Goal: Use online tool/utility: Utilize a website feature to perform a specific function

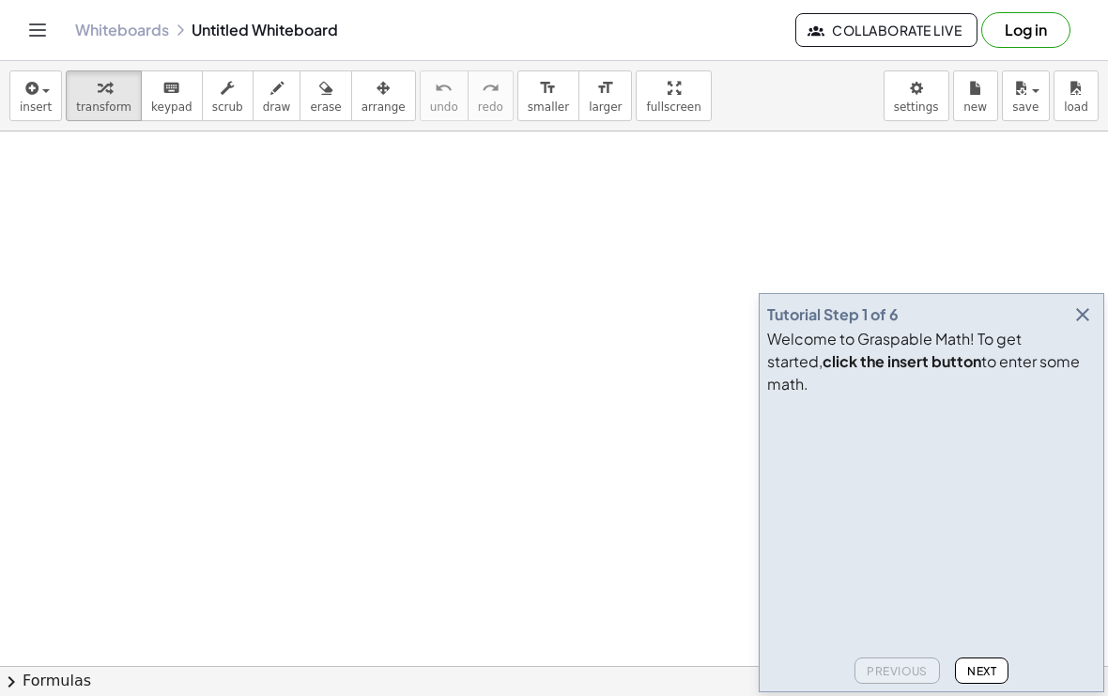
click at [1080, 326] on icon "button" at bounding box center [1082, 314] width 23 height 23
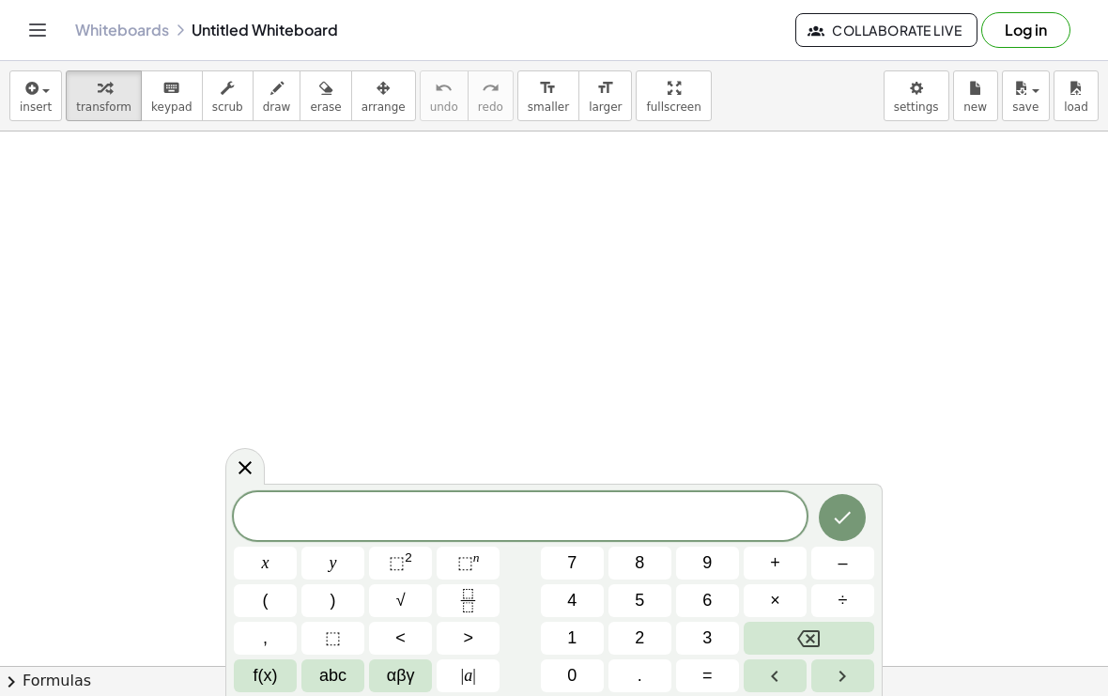
click at [710, 552] on span "9" at bounding box center [706, 562] width 9 height 25
click at [482, 588] on button "Fraction" at bounding box center [467, 600] width 63 height 33
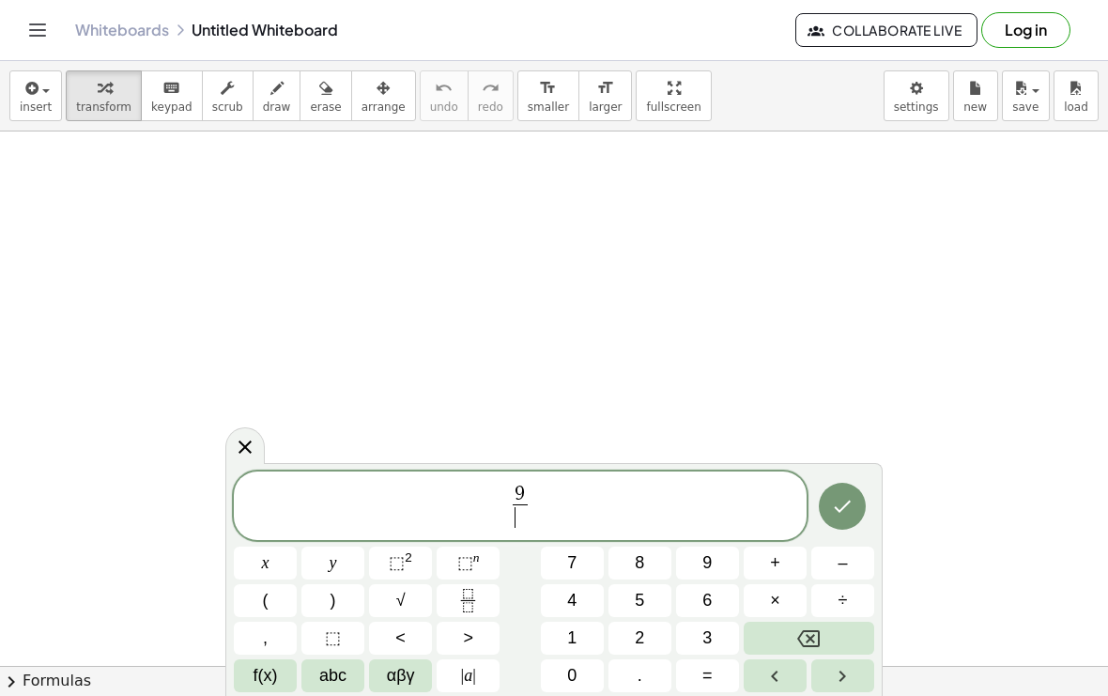
click at [717, 634] on button "3" at bounding box center [707, 637] width 63 height 33
click at [842, 682] on icon "Right arrow" at bounding box center [842, 676] width 23 height 23
click at [722, 681] on button "=" at bounding box center [707, 675] width 63 height 33
click at [713, 632] on button "3" at bounding box center [707, 637] width 63 height 33
click at [573, 630] on span "1" at bounding box center [571, 637] width 9 height 25
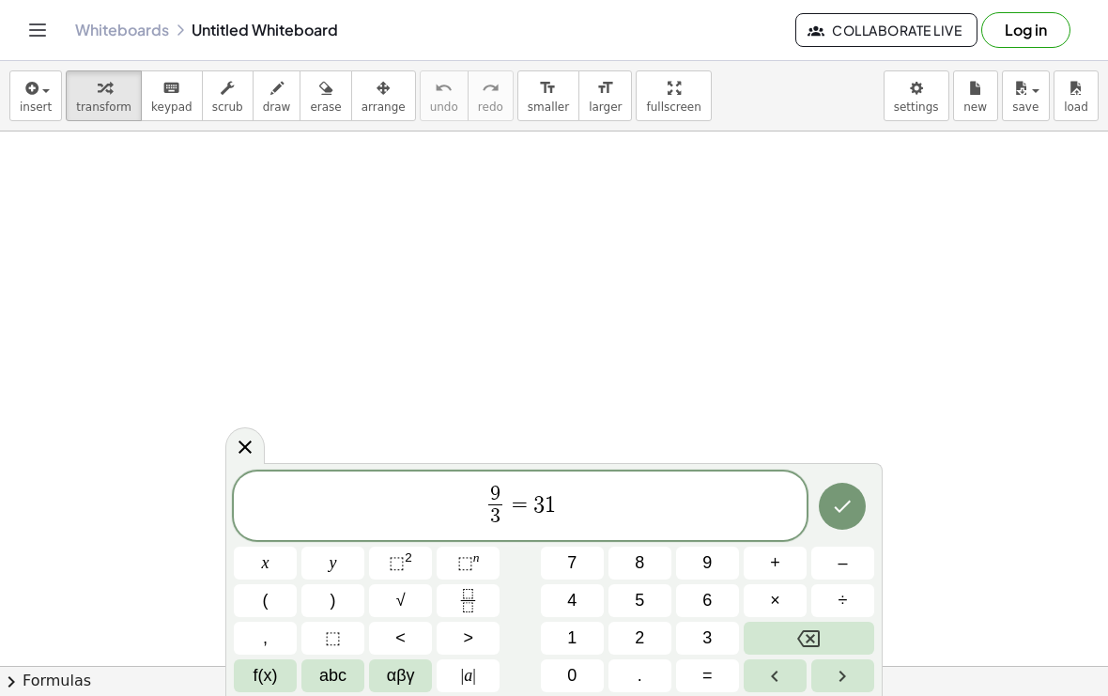
click at [827, 640] on button "Backspace" at bounding box center [808, 637] width 130 height 33
click at [826, 640] on button "Backspace" at bounding box center [808, 637] width 130 height 33
click at [274, 566] on button "x" at bounding box center [265, 562] width 63 height 33
click at [481, 605] on button "Fraction" at bounding box center [467, 600] width 63 height 33
click at [626, 634] on button "2" at bounding box center [639, 637] width 63 height 33
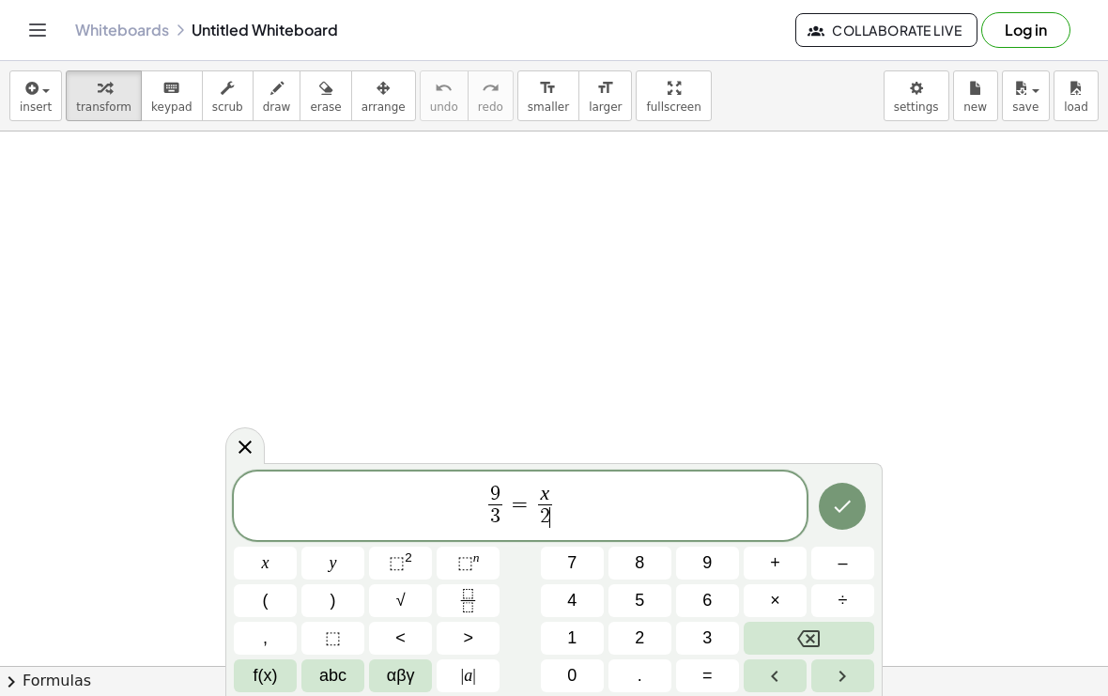
click at [582, 634] on button "1" at bounding box center [572, 637] width 63 height 33
click at [832, 513] on icon "Done" at bounding box center [842, 506] width 23 height 23
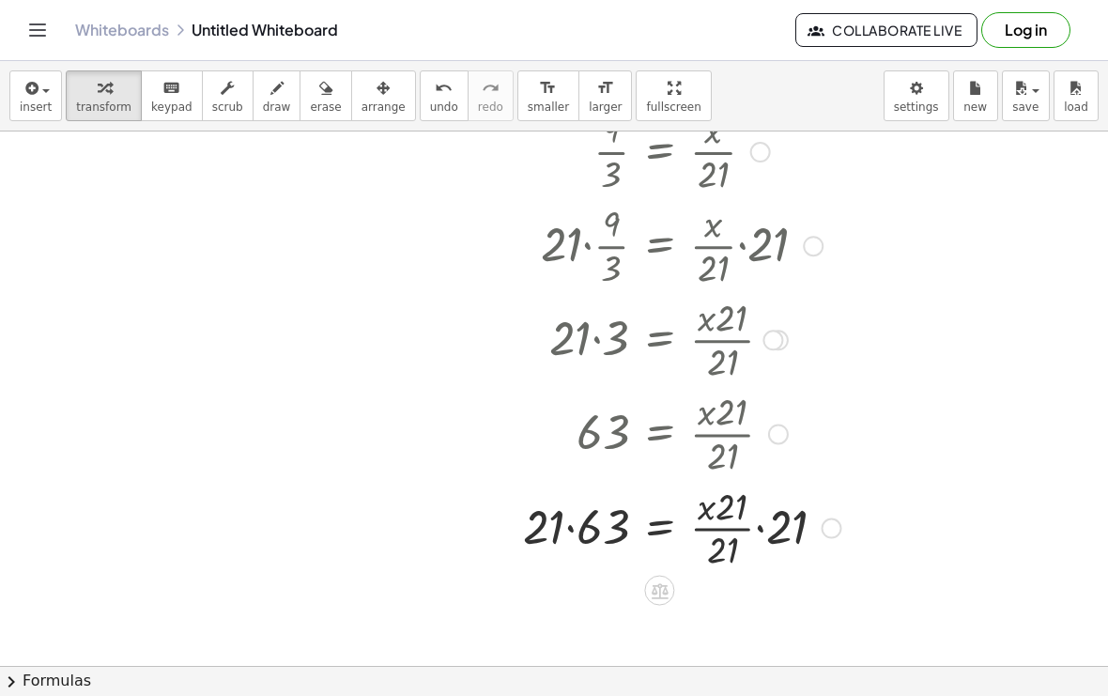
scroll to position [323, 0]
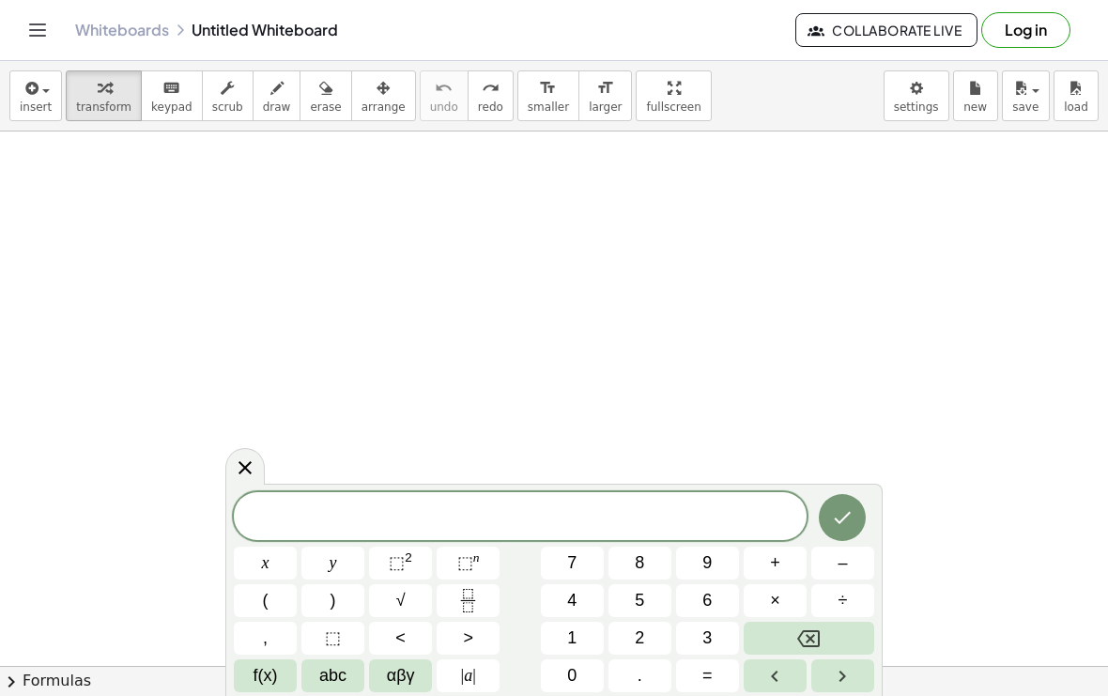
click at [707, 561] on span "9" at bounding box center [706, 562] width 9 height 25
click at [779, 606] on span "×" at bounding box center [775, 600] width 10 height 25
click at [712, 635] on button "3" at bounding box center [707, 637] width 63 height 33
click at [832, 528] on button "Done" at bounding box center [842, 517] width 47 height 47
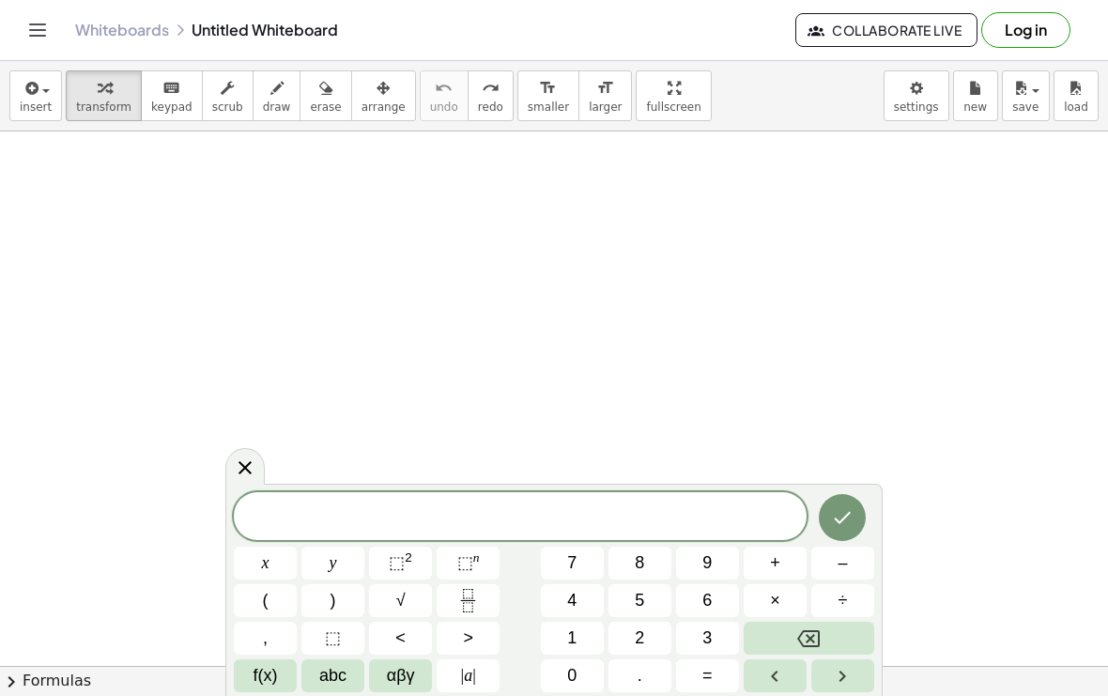
click at [717, 603] on button "6" at bounding box center [707, 600] width 63 height 33
click at [643, 625] on span "2" at bounding box center [639, 637] width 9 height 25
click at [486, 601] on button "Fraction" at bounding box center [467, 600] width 63 height 33
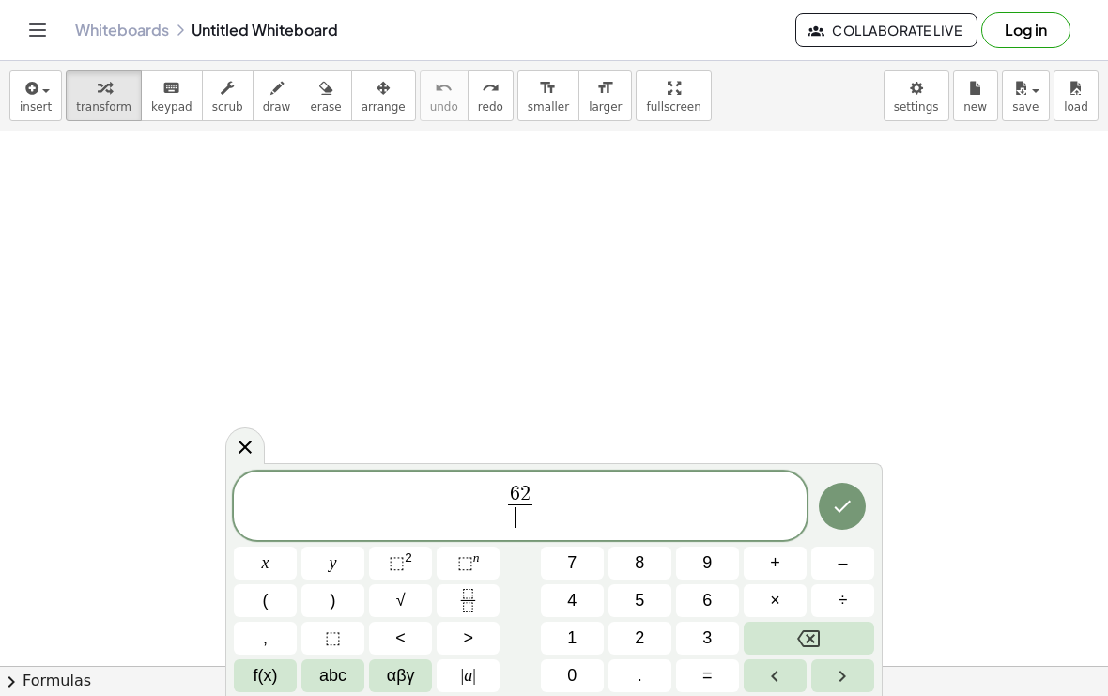
click at [625, 634] on button "2" at bounding box center [639, 637] width 63 height 33
click at [571, 632] on span "1" at bounding box center [571, 637] width 9 height 25
click at [847, 679] on icon "Right arrow" at bounding box center [842, 676] width 23 height 23
click at [713, 654] on button "3" at bounding box center [707, 637] width 63 height 33
click at [823, 642] on button "Backspace" at bounding box center [808, 637] width 130 height 33
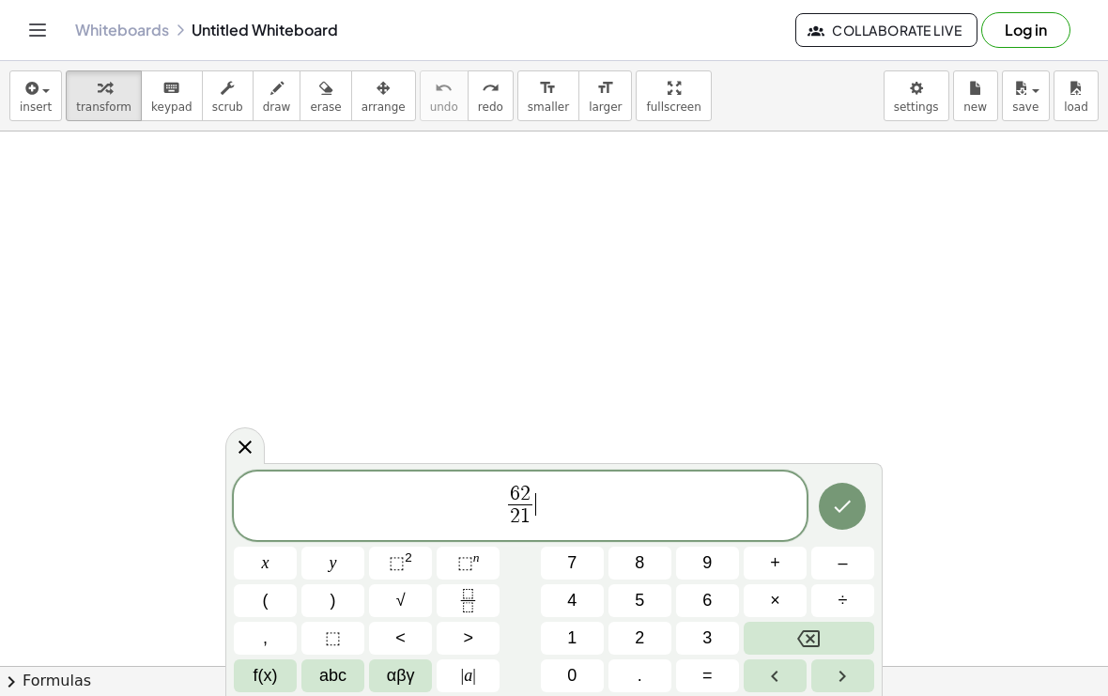
click at [708, 686] on span "=" at bounding box center [707, 675] width 10 height 25
click at [849, 558] on button "–" at bounding box center [842, 562] width 63 height 33
click at [724, 636] on button "3" at bounding box center [707, 637] width 63 height 33
click at [480, 604] on icon "Fraction" at bounding box center [467, 600] width 23 height 23
click at [709, 633] on span "3" at bounding box center [706, 637] width 9 height 25
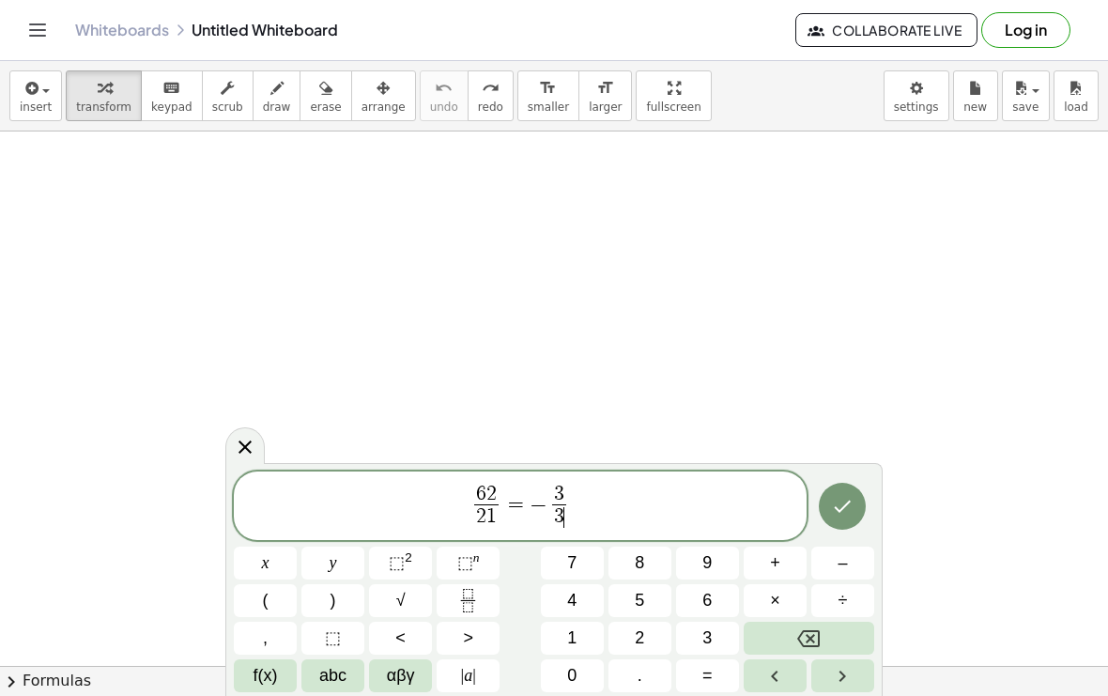
click at [778, 682] on icon "Left arrow" at bounding box center [774, 676] width 23 height 23
click at [778, 681] on icon "Left arrow" at bounding box center [774, 676] width 23 height 23
click at [821, 637] on button "Backspace" at bounding box center [808, 637] width 130 height 33
click at [642, 640] on span "2" at bounding box center [639, 637] width 9 height 25
click at [846, 680] on icon "Right arrow" at bounding box center [842, 676] width 23 height 23
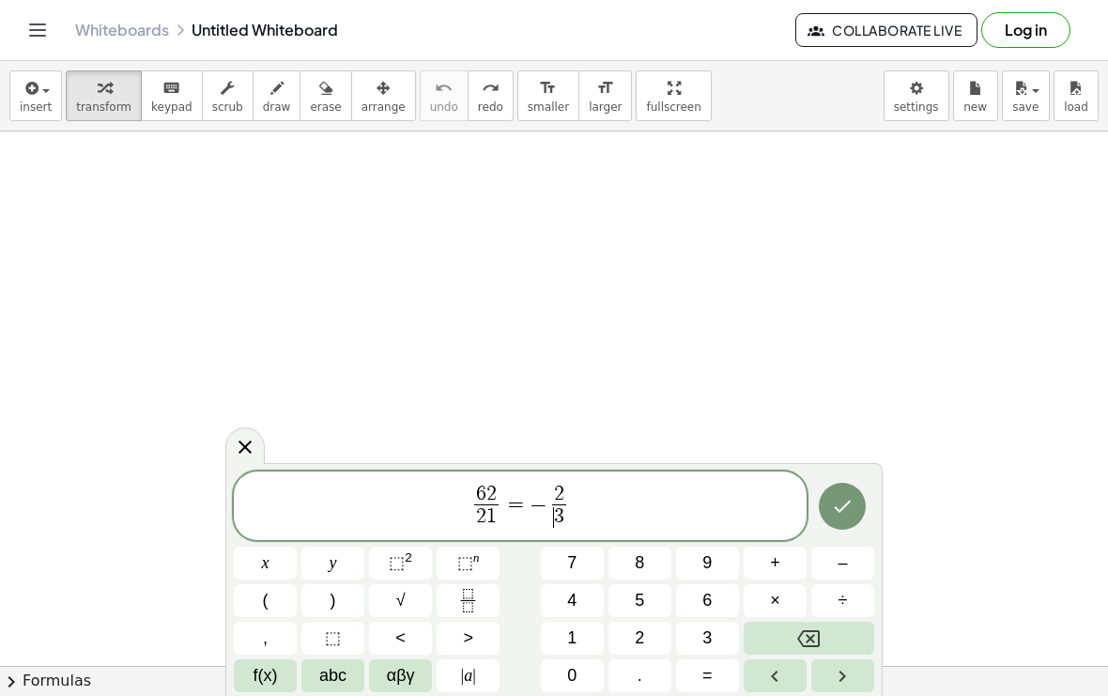
click at [845, 679] on icon "Right arrow" at bounding box center [842, 676] width 23 height 23
click at [830, 688] on button "Right arrow" at bounding box center [842, 675] width 63 height 33
click at [280, 566] on button "x" at bounding box center [265, 562] width 63 height 33
click at [832, 521] on button "Done" at bounding box center [842, 505] width 47 height 47
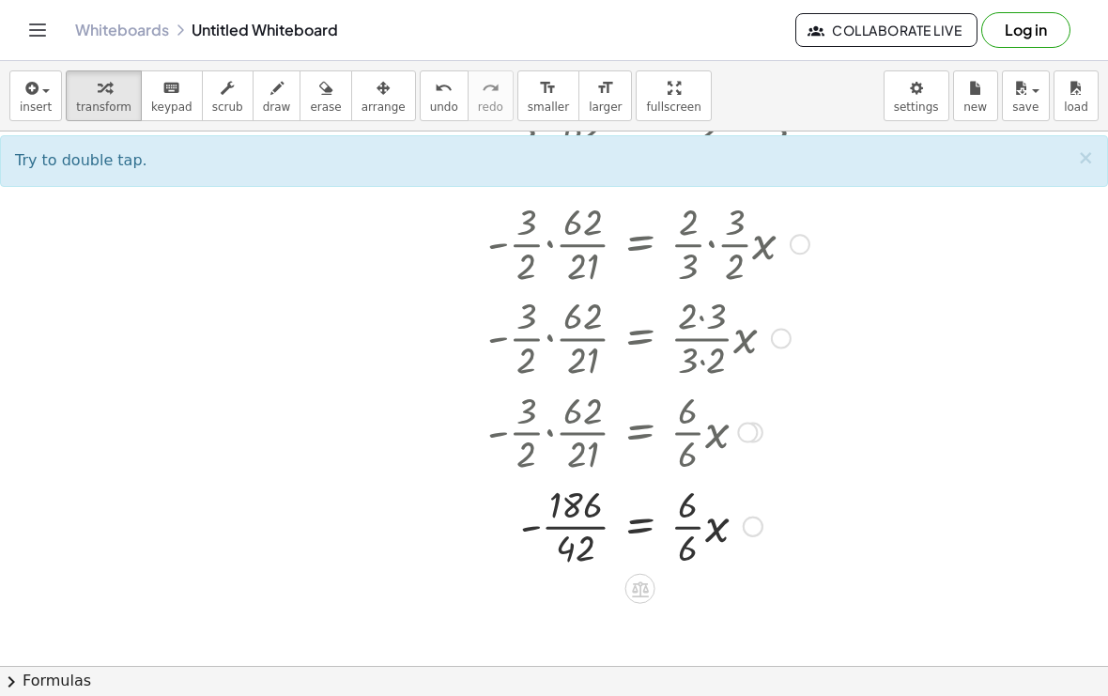
scroll to position [635, 0]
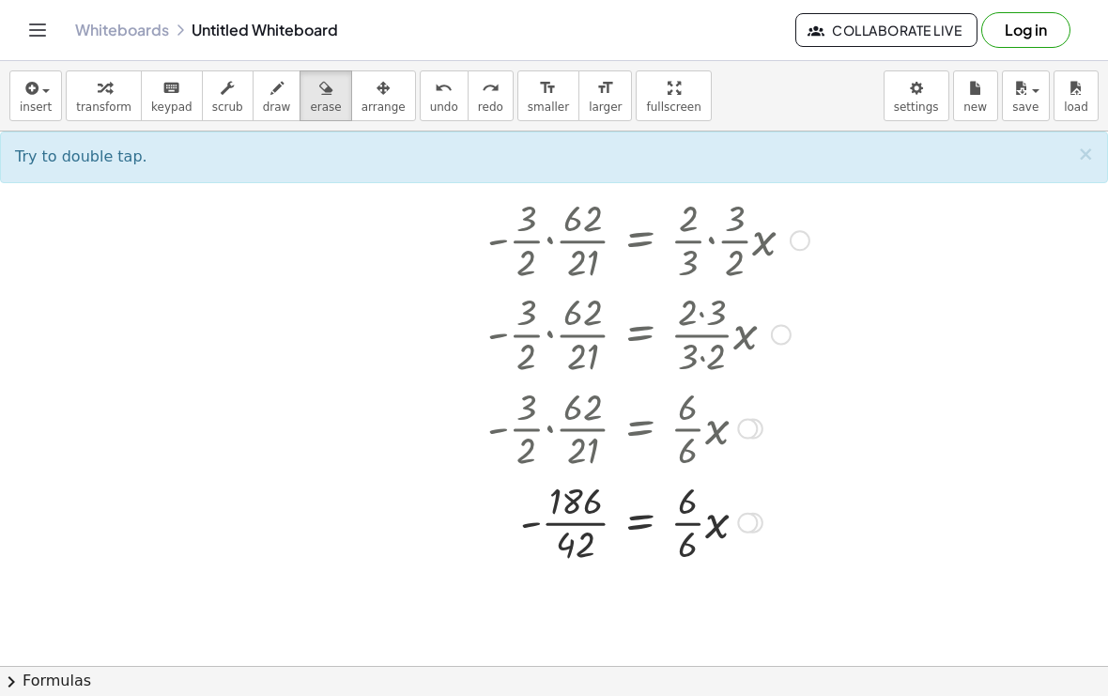
click at [1085, 149] on span "×" at bounding box center [1085, 154] width 17 height 23
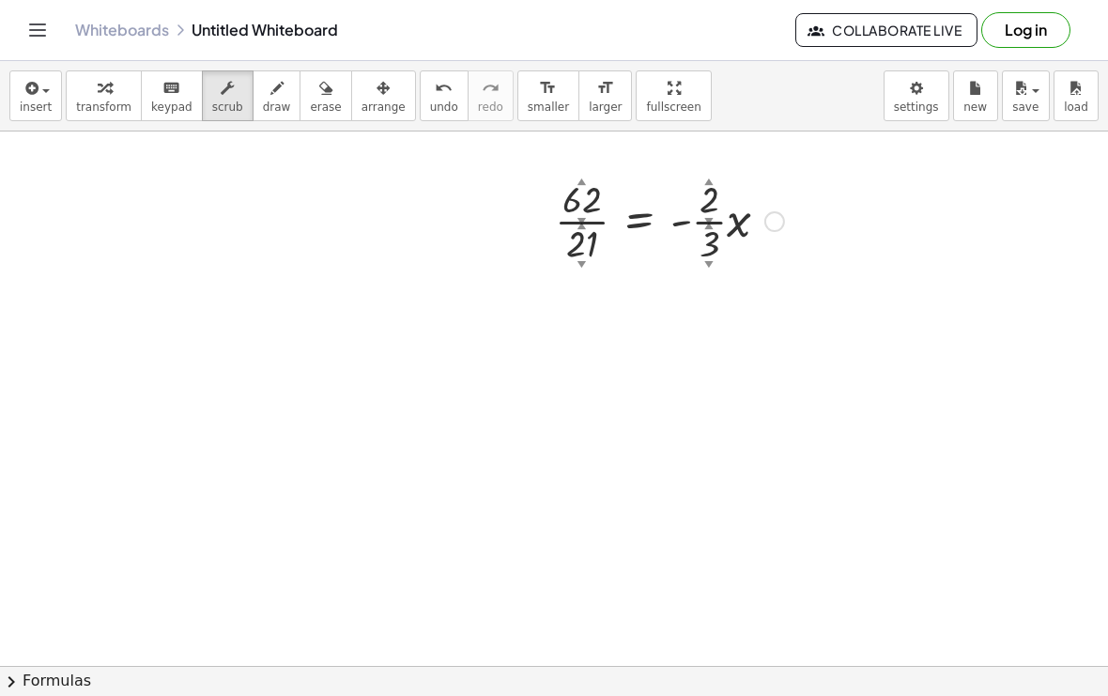
scroll to position [458, 0]
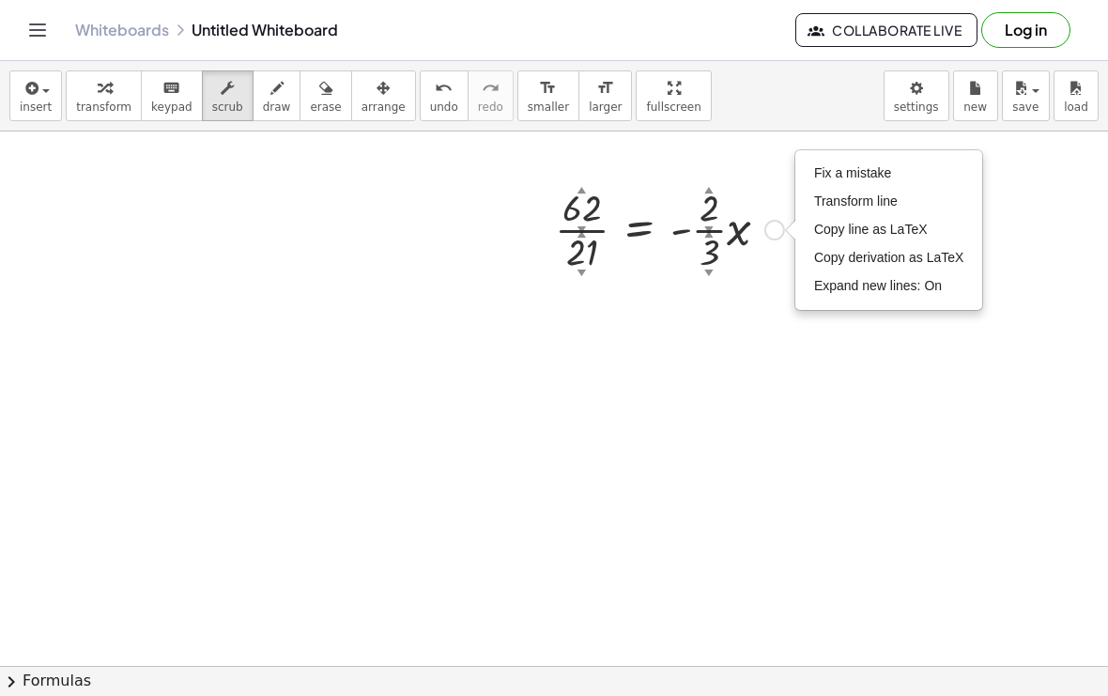
click at [886, 160] on li "Fix a mistake" at bounding box center [889, 174] width 160 height 28
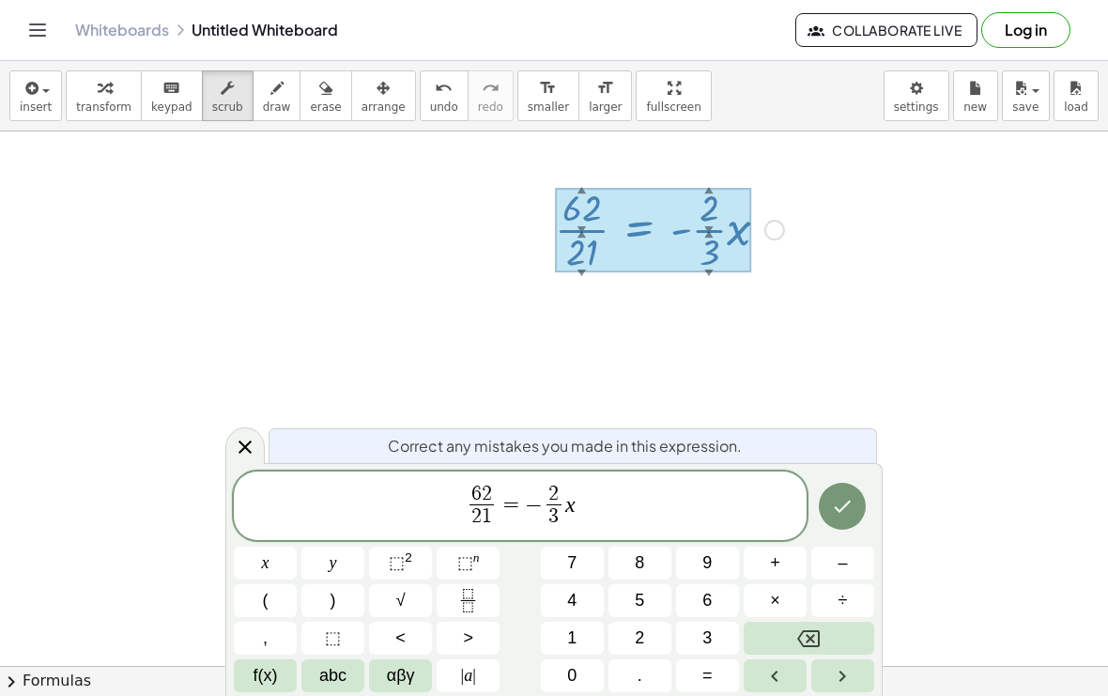
click at [853, 636] on button "Backspace" at bounding box center [808, 637] width 130 height 33
click at [846, 636] on button "Backspace" at bounding box center [808, 637] width 130 height 33
click at [846, 635] on button "Backspace" at bounding box center [808, 637] width 130 height 33
click at [843, 633] on button "Backspace" at bounding box center [808, 637] width 130 height 33
click at [841, 631] on button "Backspace" at bounding box center [808, 637] width 130 height 33
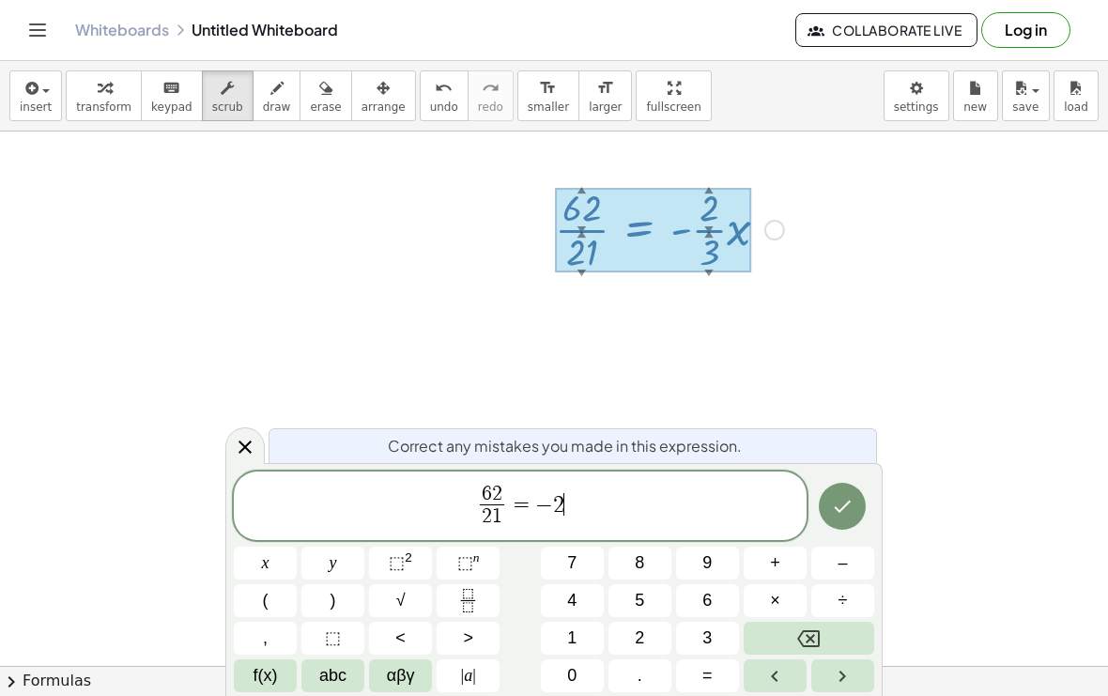
click at [840, 631] on button "Backspace" at bounding box center [808, 637] width 130 height 33
click at [838, 629] on button "Backspace" at bounding box center [808, 637] width 130 height 33
click at [841, 628] on button "Backspace" at bounding box center [808, 637] width 130 height 33
click at [840, 627] on button "Backspace" at bounding box center [808, 637] width 130 height 33
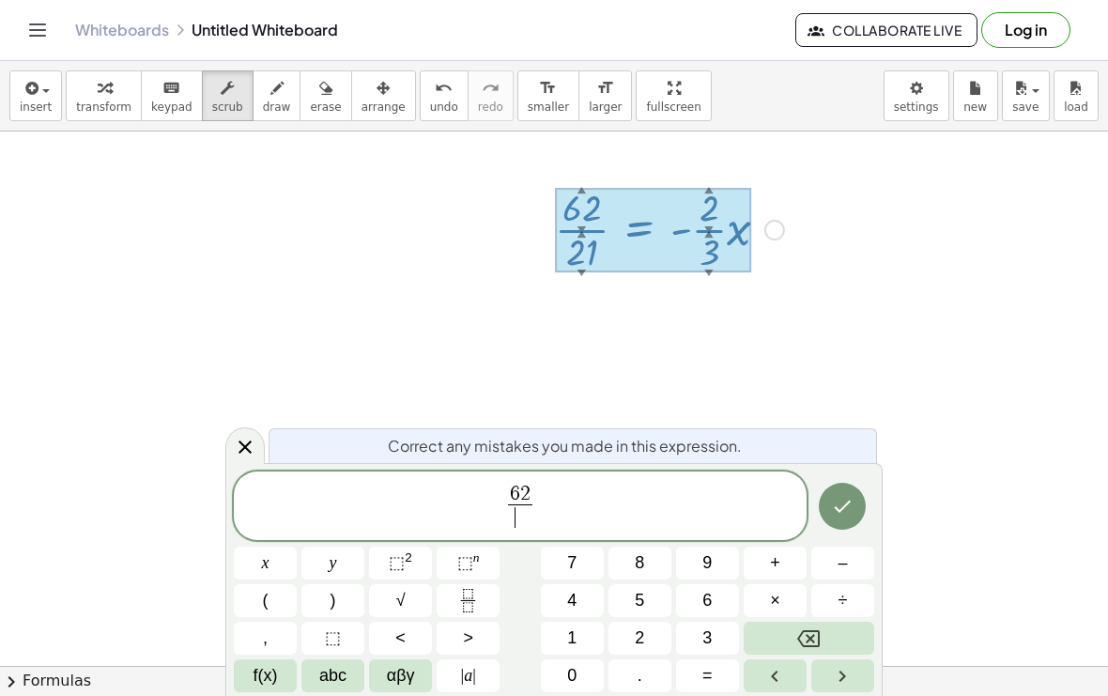
click at [843, 635] on button "Backspace" at bounding box center [808, 637] width 130 height 33
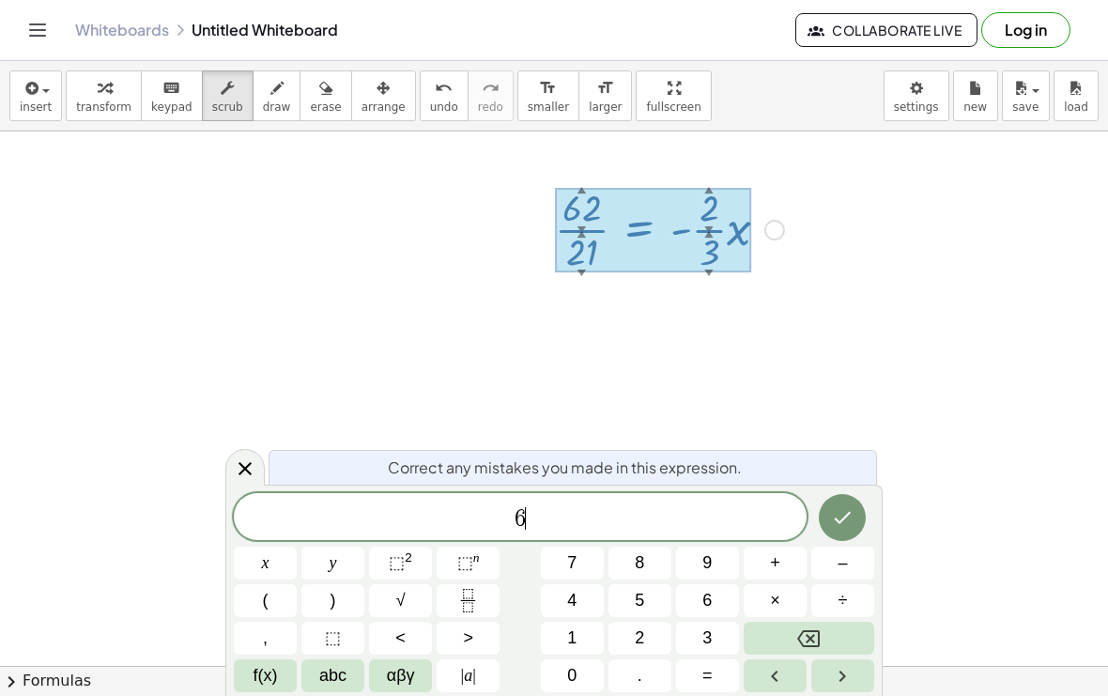
click at [848, 627] on button "Backspace" at bounding box center [808, 637] width 130 height 33
click at [847, 627] on button "Backspace" at bounding box center [808, 637] width 130 height 33
click at [856, 630] on button "Backspace" at bounding box center [808, 637] width 130 height 33
click at [858, 534] on button "Done" at bounding box center [842, 517] width 47 height 47
